Goal: Task Accomplishment & Management: Complete application form

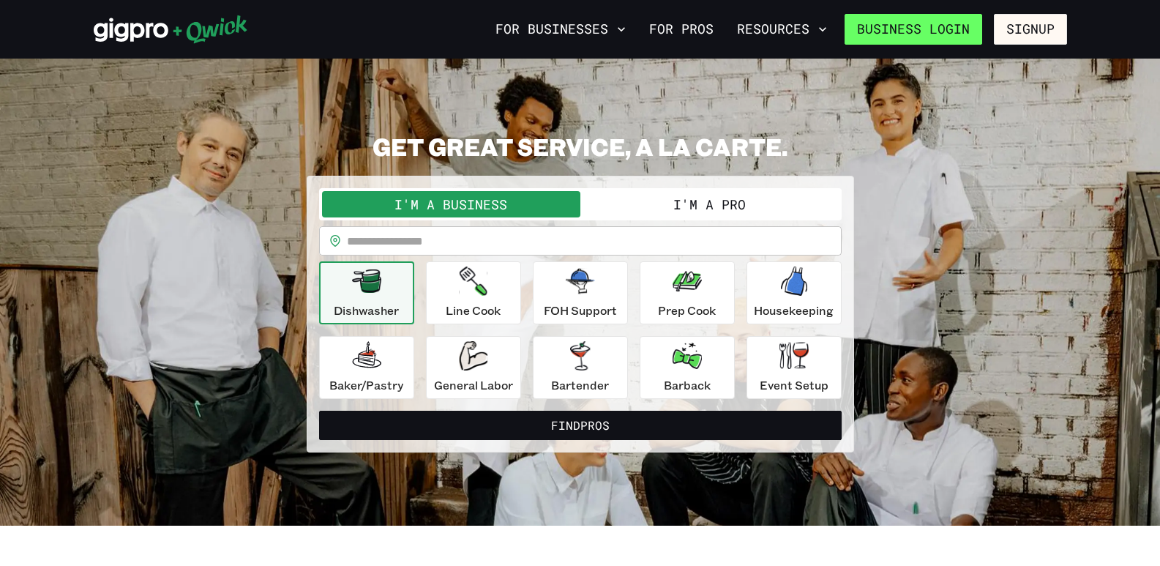
click at [942, 29] on link "Business Login" at bounding box center [914, 29] width 138 height 31
click at [713, 200] on button "I'm a Pro" at bounding box center [709, 204] width 258 height 26
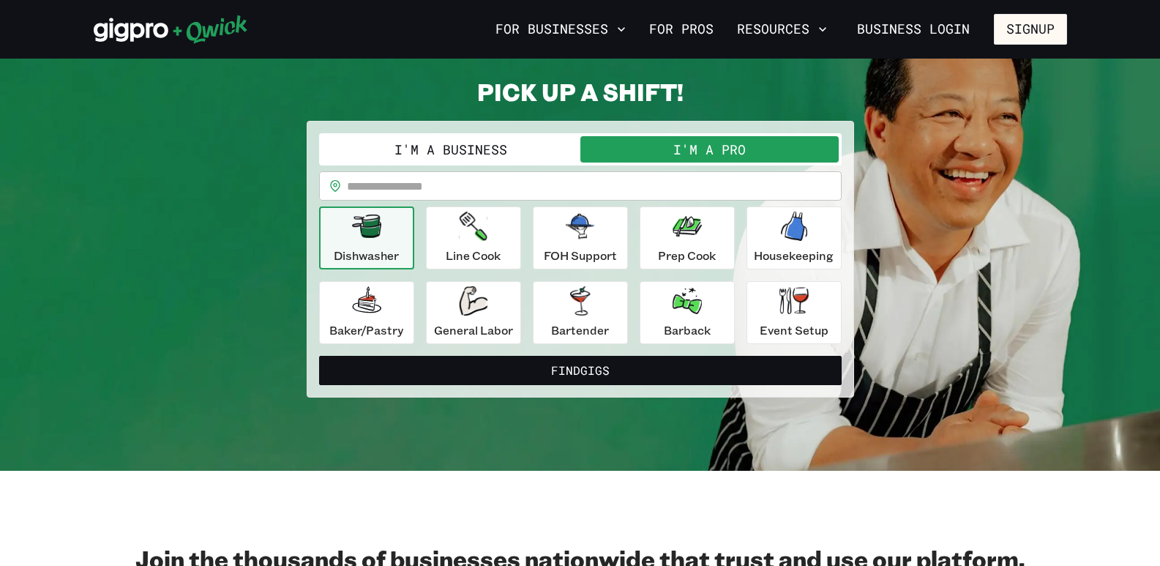
scroll to position [83, 0]
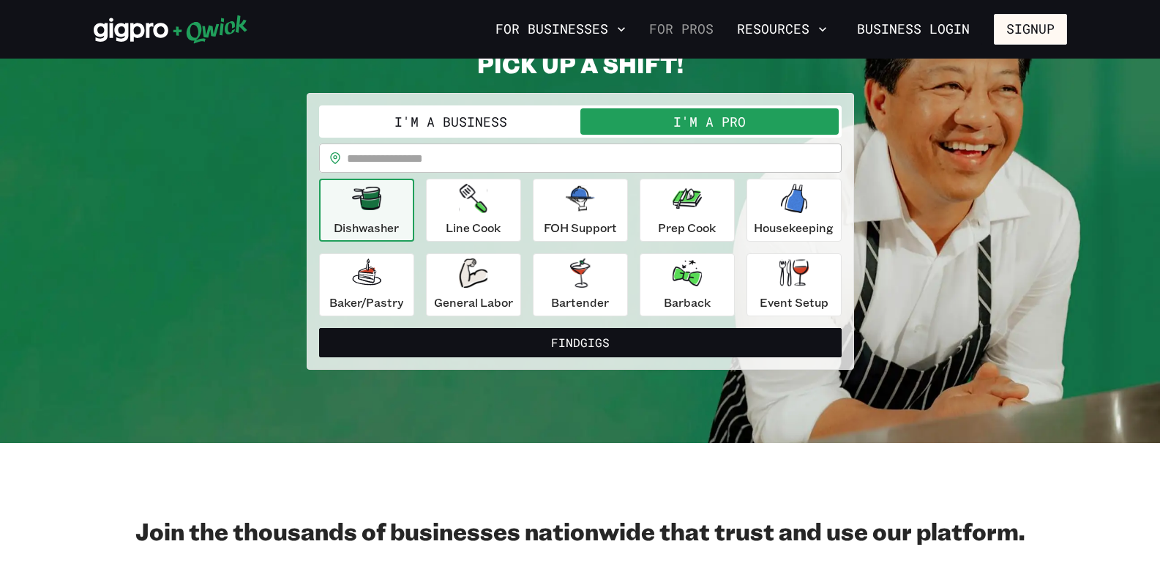
click at [698, 30] on link "For Pros" at bounding box center [681, 29] width 76 height 25
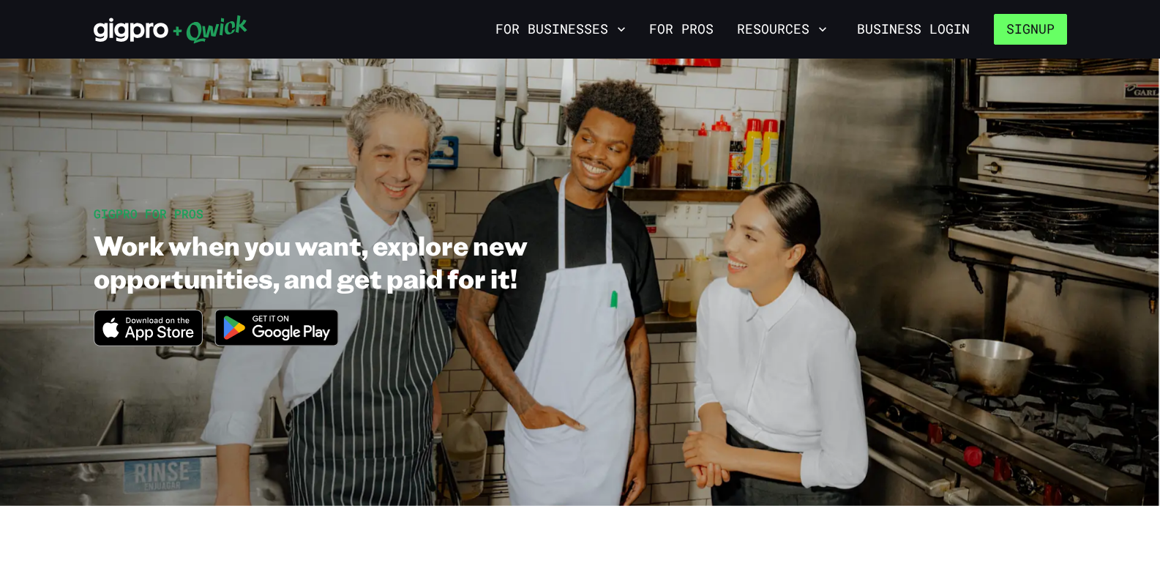
click at [1018, 31] on button "Signup" at bounding box center [1030, 29] width 73 height 31
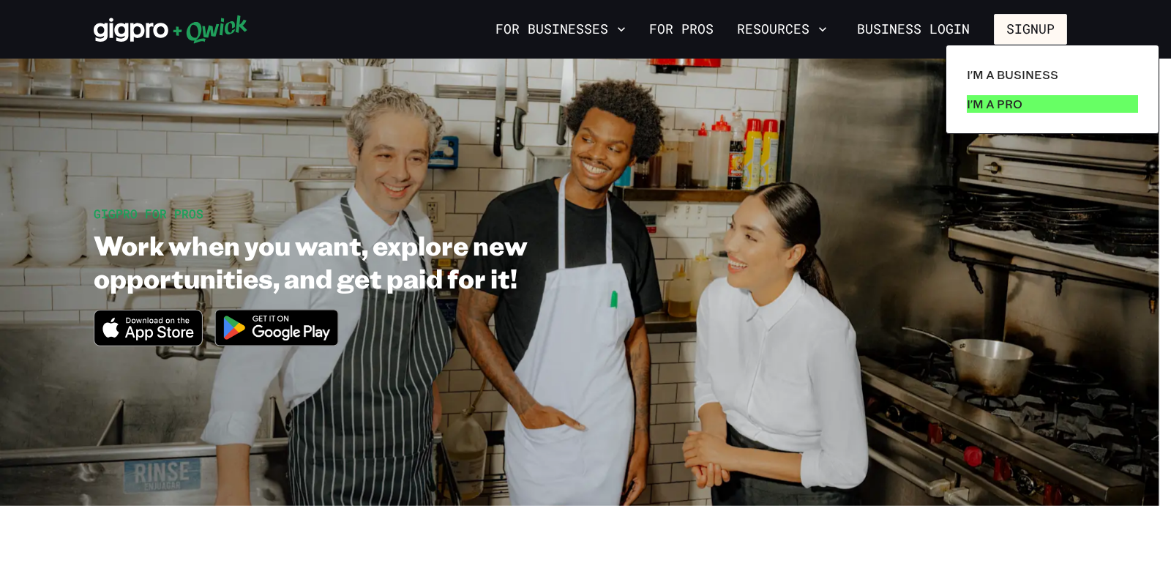
click at [1008, 105] on p "I'm a Pro" at bounding box center [995, 104] width 56 height 18
click at [999, 102] on p "I'm a Pro" at bounding box center [995, 104] width 56 height 18
click at [996, 105] on p "I'm a Pro" at bounding box center [995, 104] width 56 height 18
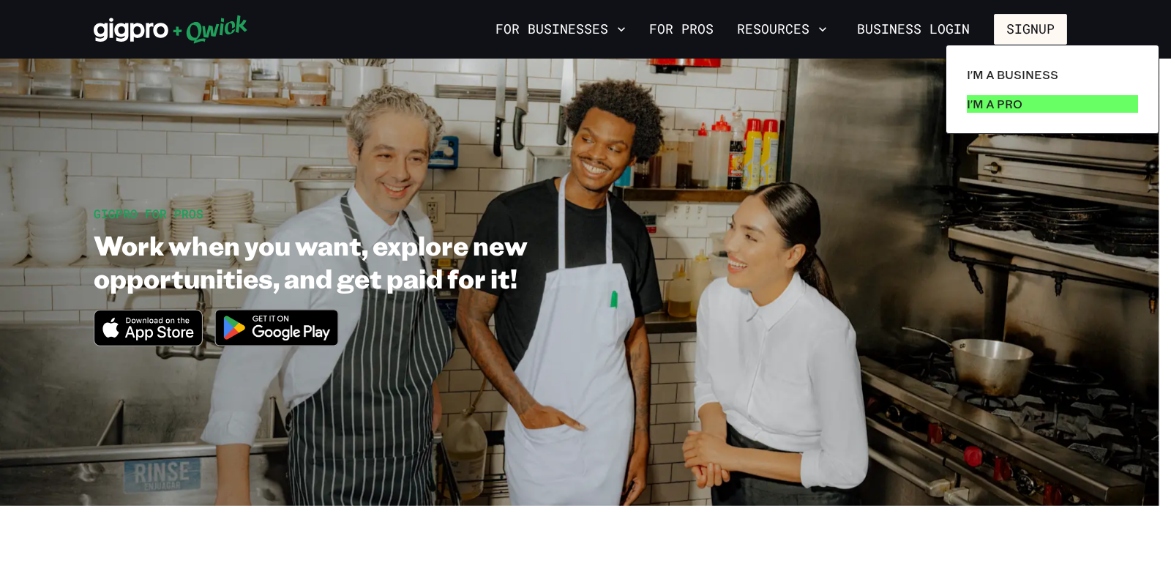
click at [996, 105] on p "I'm a Pro" at bounding box center [995, 104] width 56 height 18
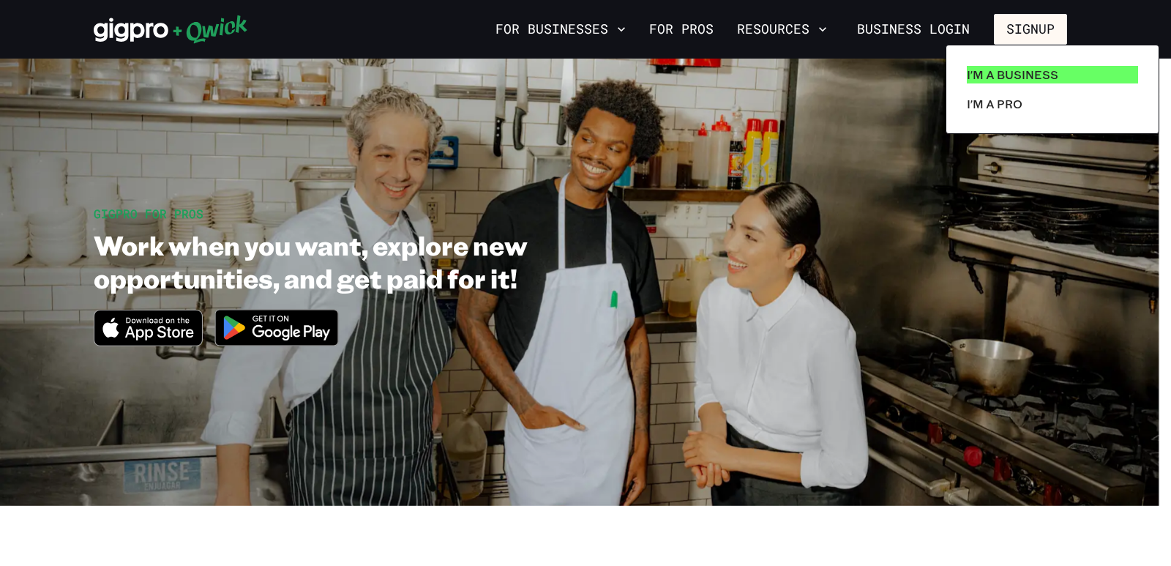
click at [1004, 72] on p "I'm a Business" at bounding box center [1013, 75] width 92 height 18
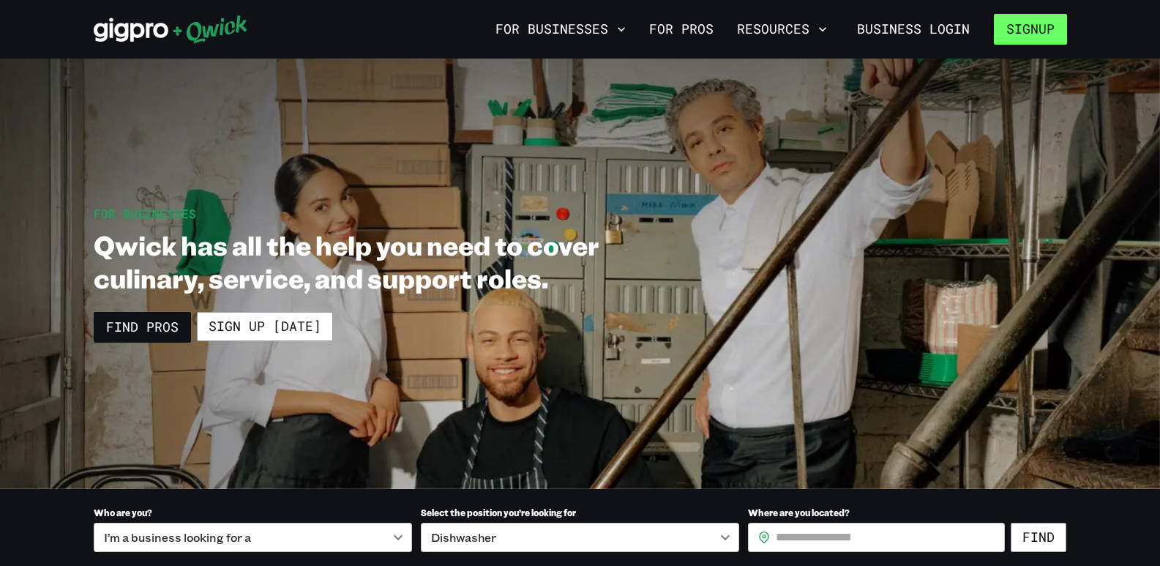
click at [1042, 37] on button "Signup" at bounding box center [1030, 29] width 73 height 31
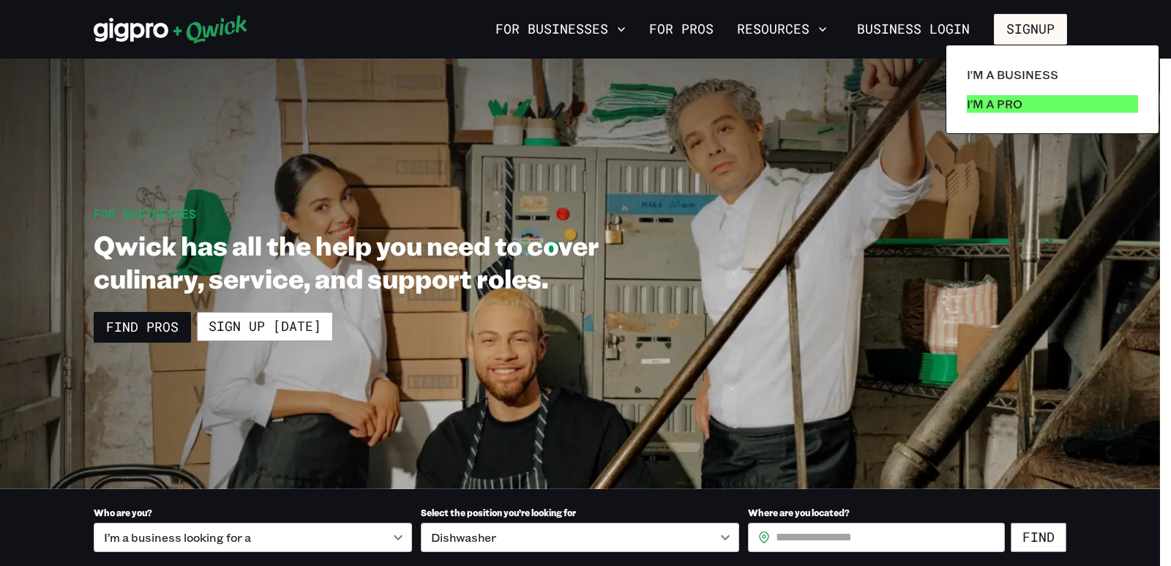
click at [1009, 109] on p "I'm a Pro" at bounding box center [995, 104] width 56 height 18
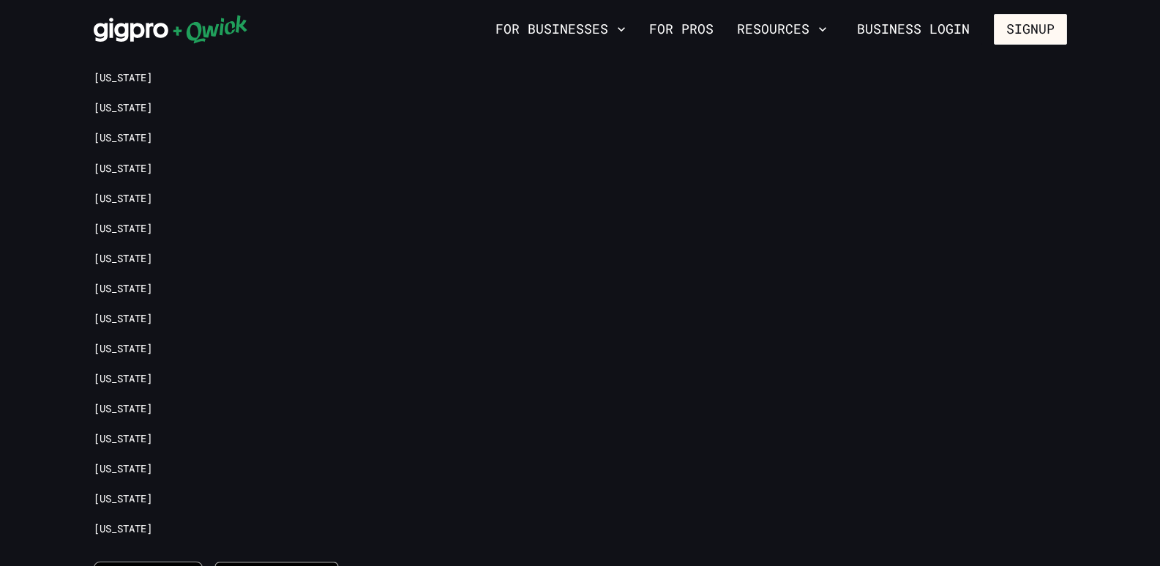
scroll to position [3431, 0]
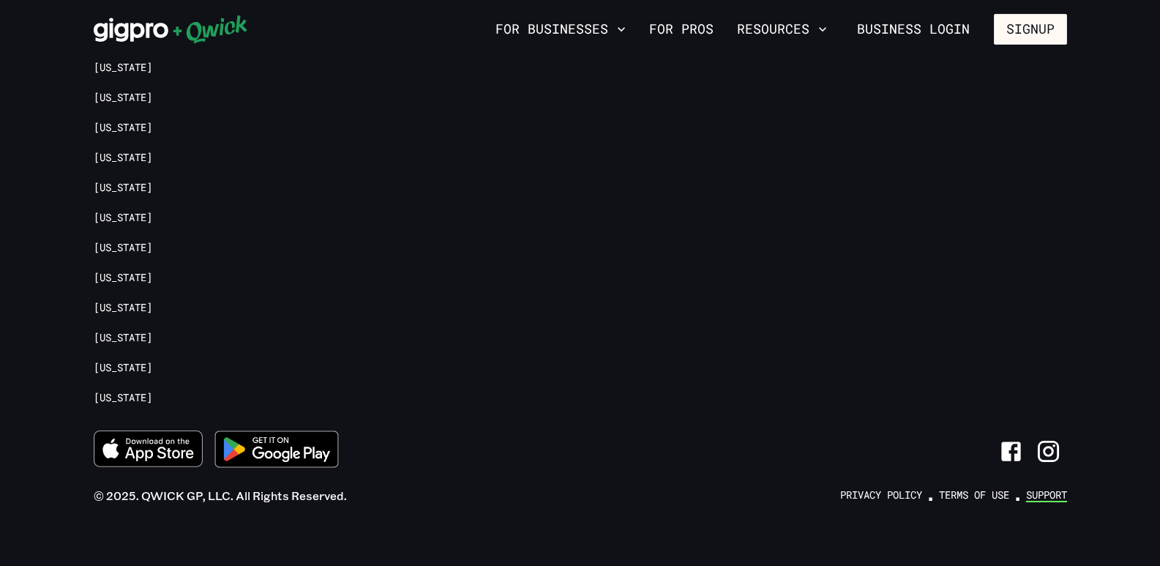
click at [1051, 488] on link "Support" at bounding box center [1046, 495] width 41 height 14
